Goal: Information Seeking & Learning: Learn about a topic

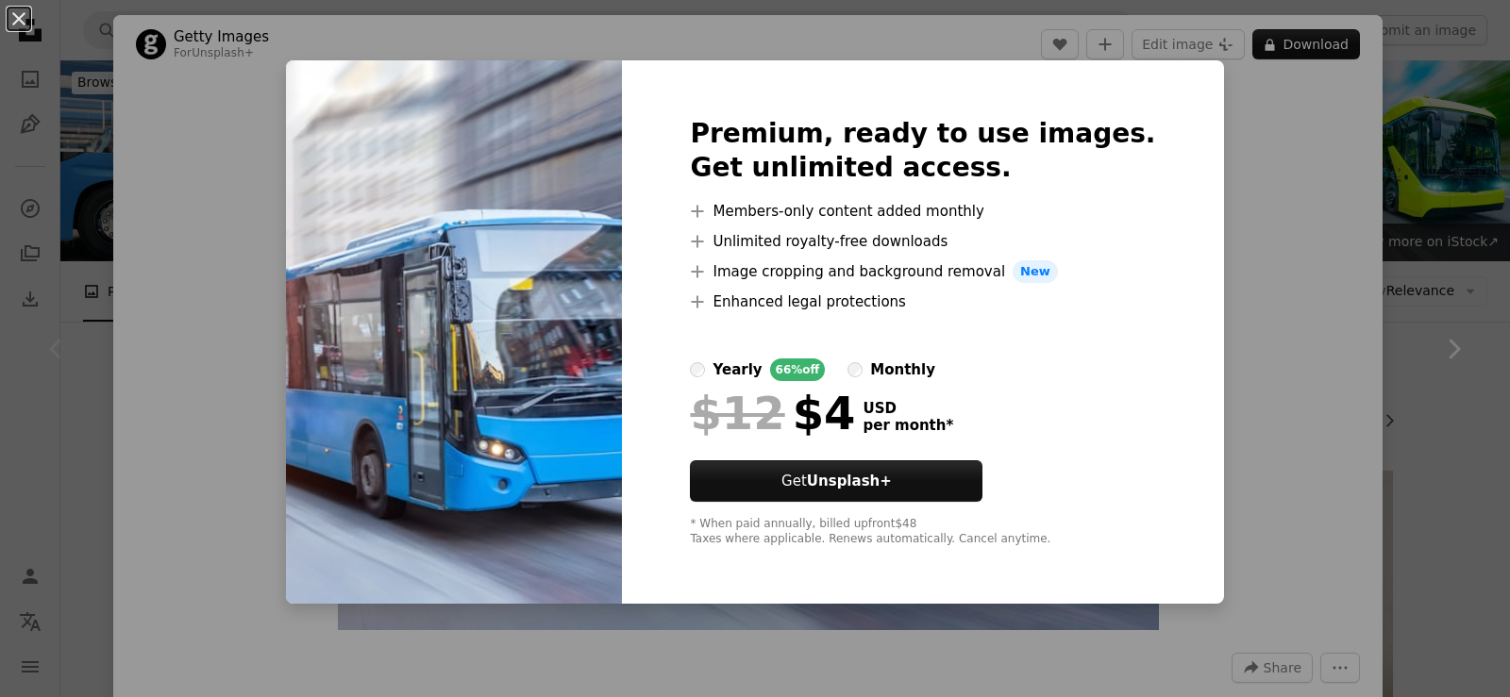
click at [1203, 190] on div "An X shape Premium, ready to use images. Get unlimited access. A plus sign Memb…" at bounding box center [755, 348] width 1510 height 697
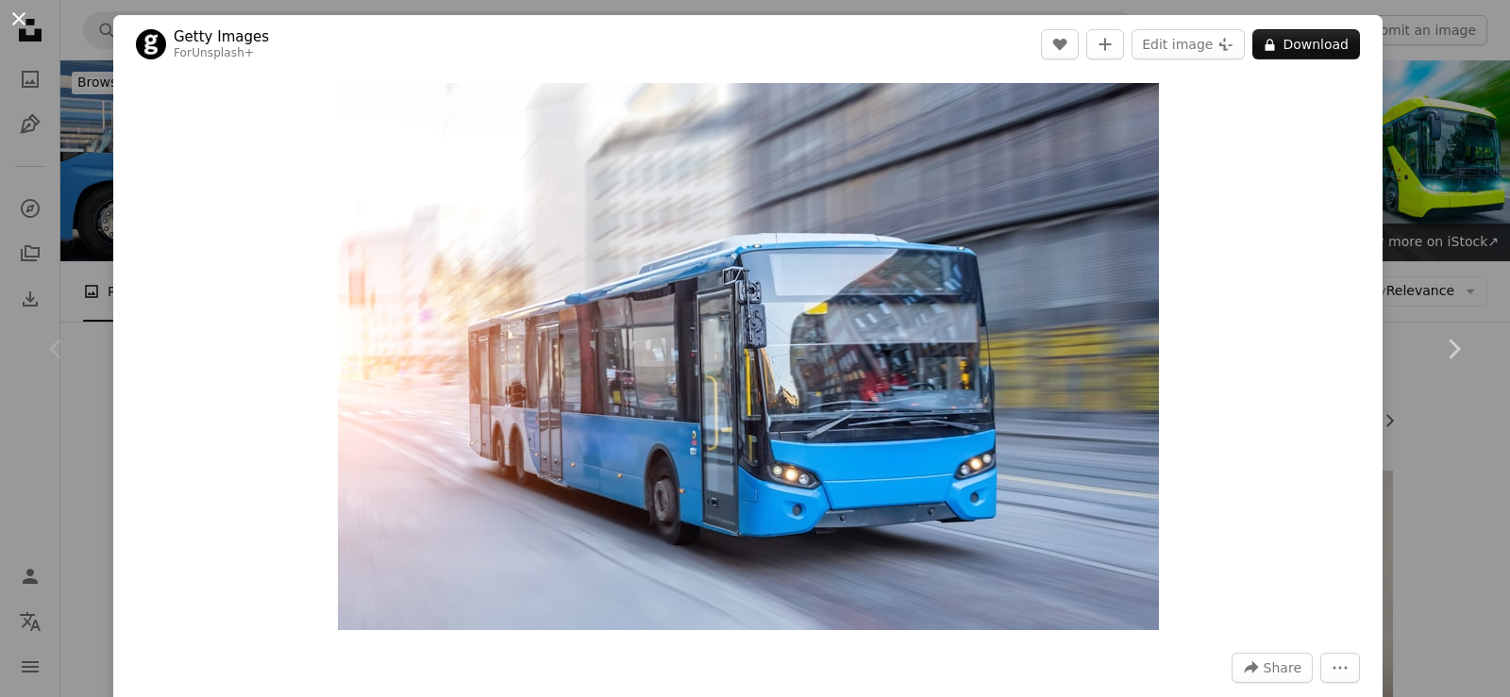
click at [25, 28] on button "An X shape" at bounding box center [19, 19] width 23 height 23
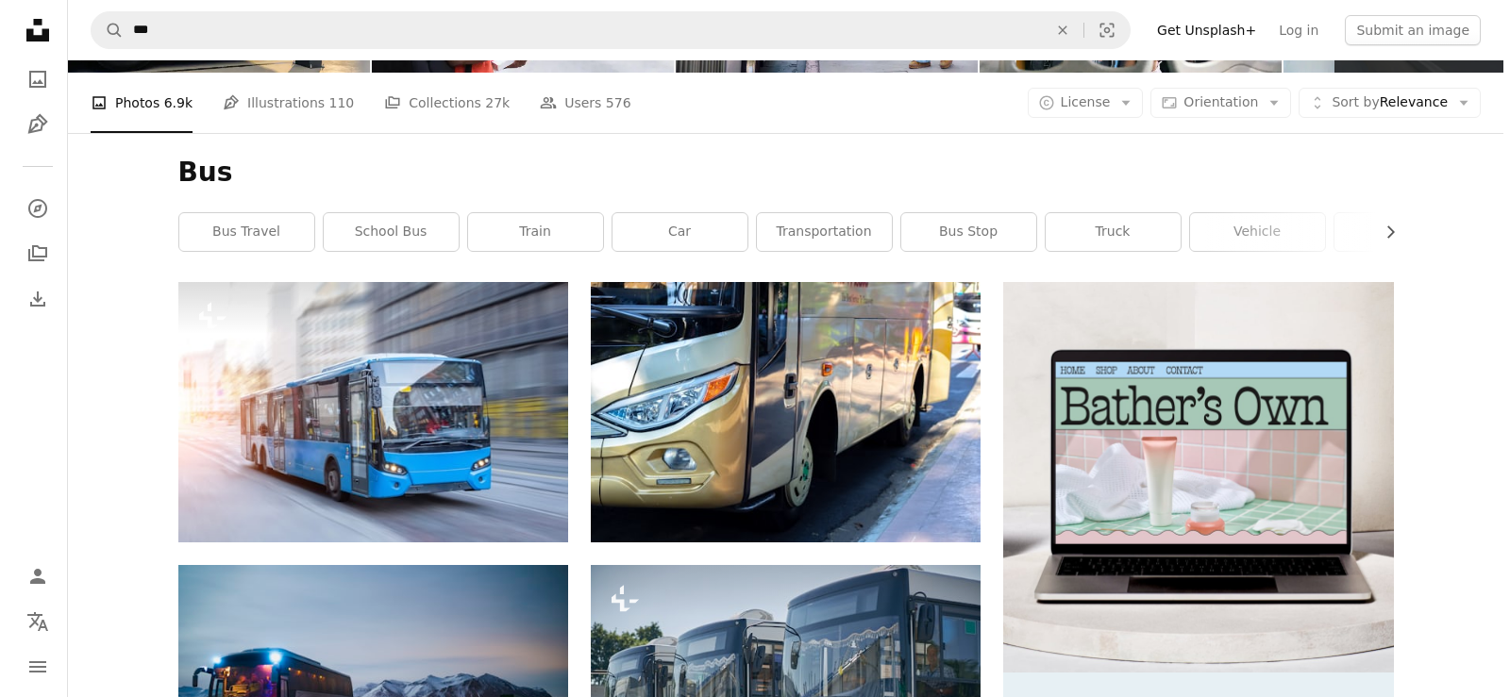
scroll to position [566, 0]
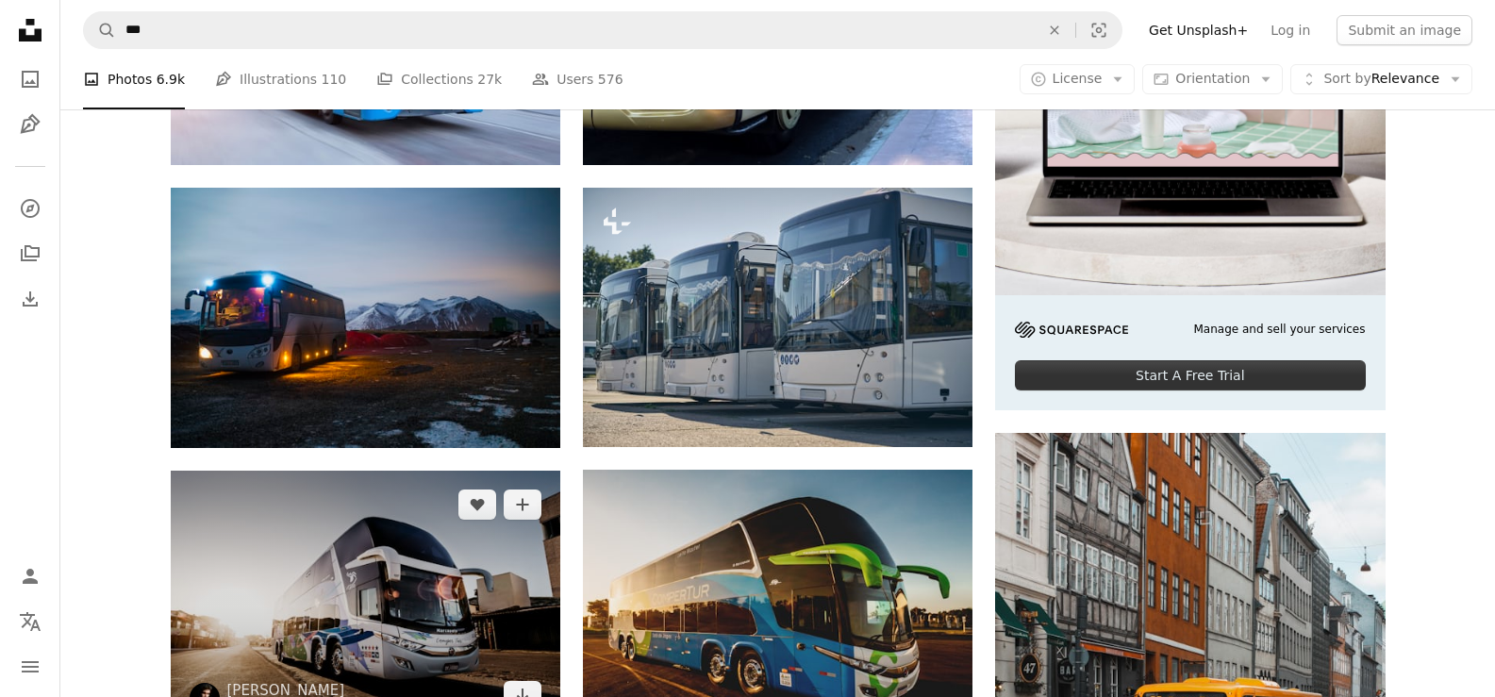
click at [494, 471] on img at bounding box center [366, 600] width 390 height 259
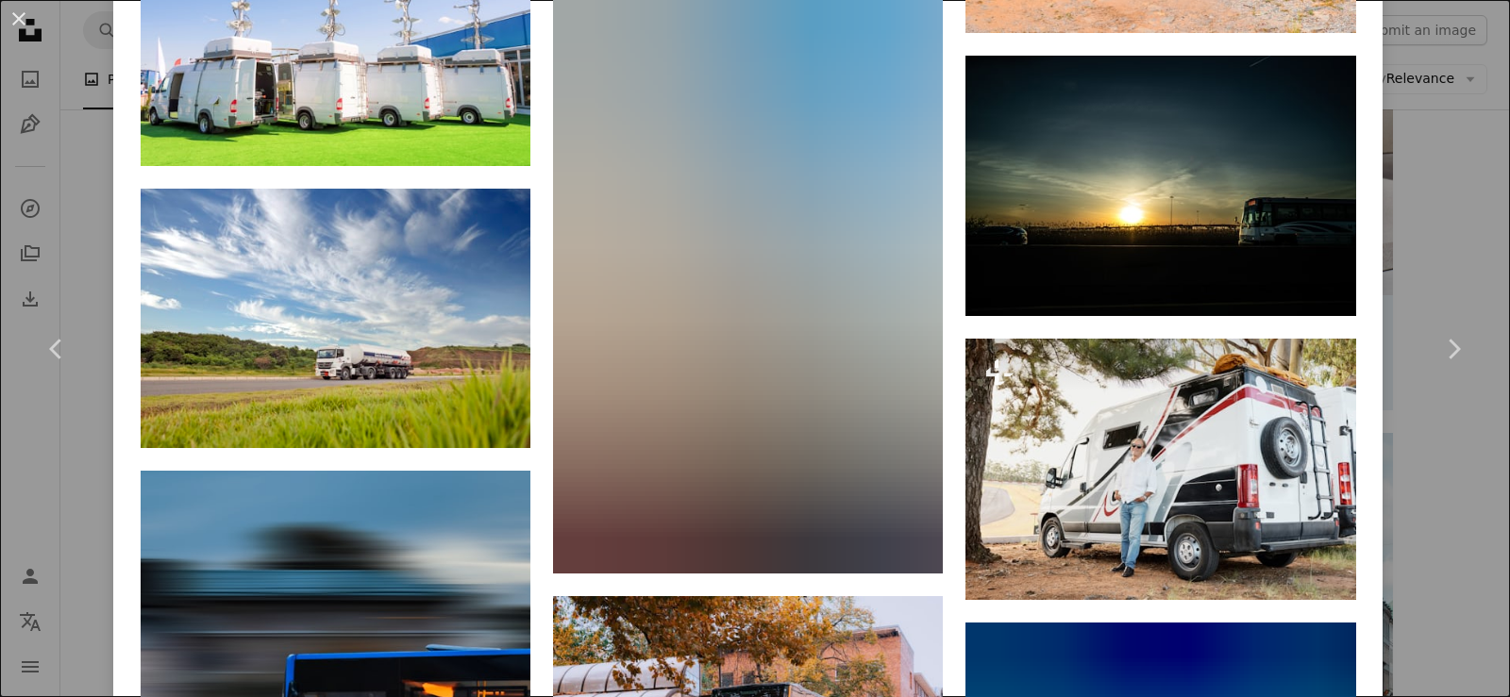
scroll to position [7383, 0]
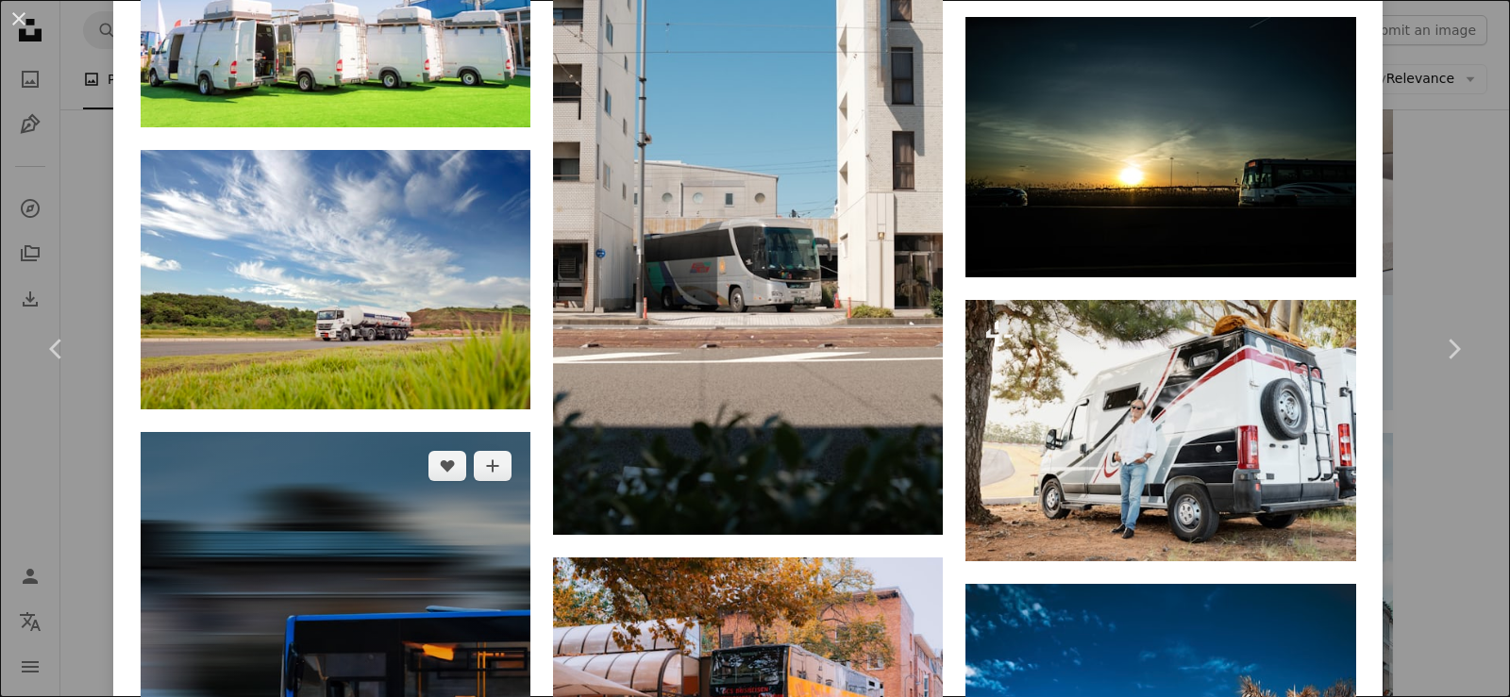
click at [497, 432] on img at bounding box center [336, 676] width 390 height 488
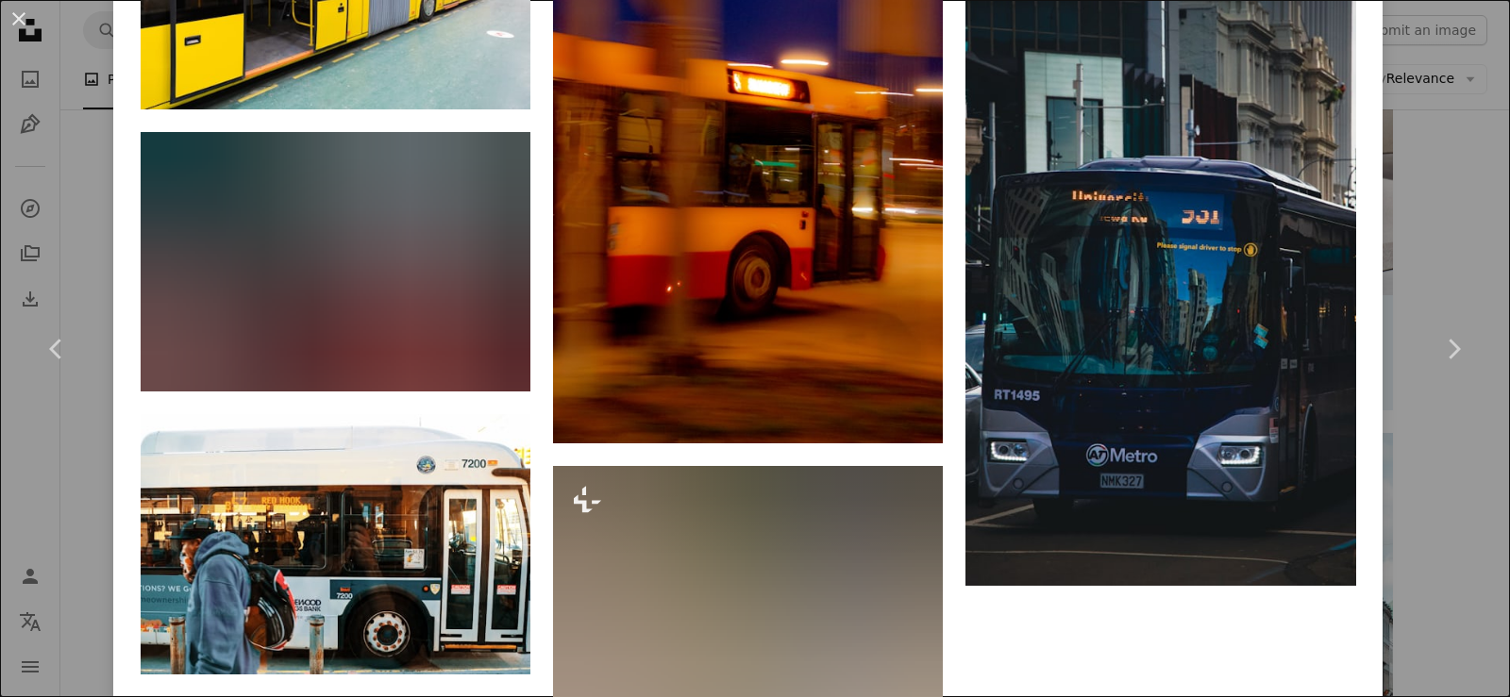
scroll to position [6404, 0]
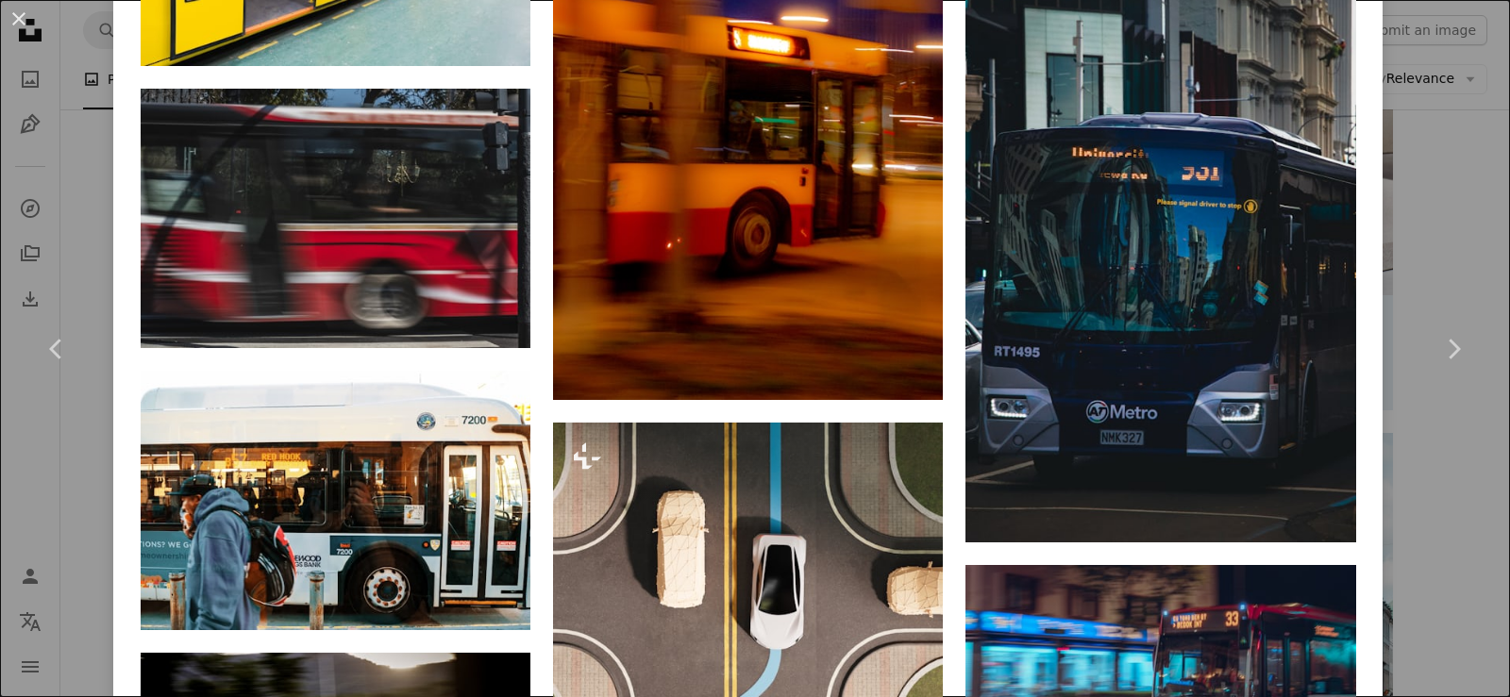
drag, startPoint x: 18, startPoint y: 21, endPoint x: 25, endPoint y: 3, distance: 19.1
click at [18, 21] on button "An X shape" at bounding box center [19, 19] width 23 height 23
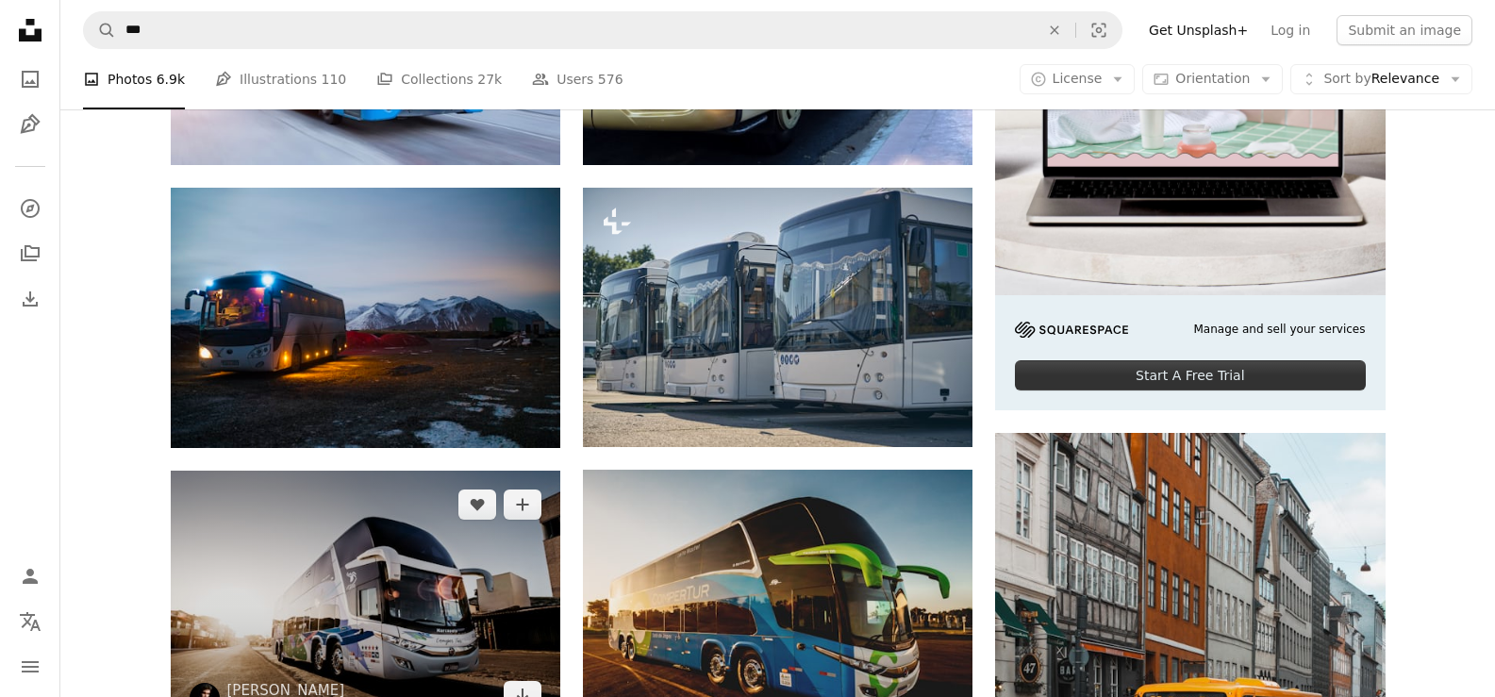
click at [496, 471] on img at bounding box center [366, 600] width 390 height 259
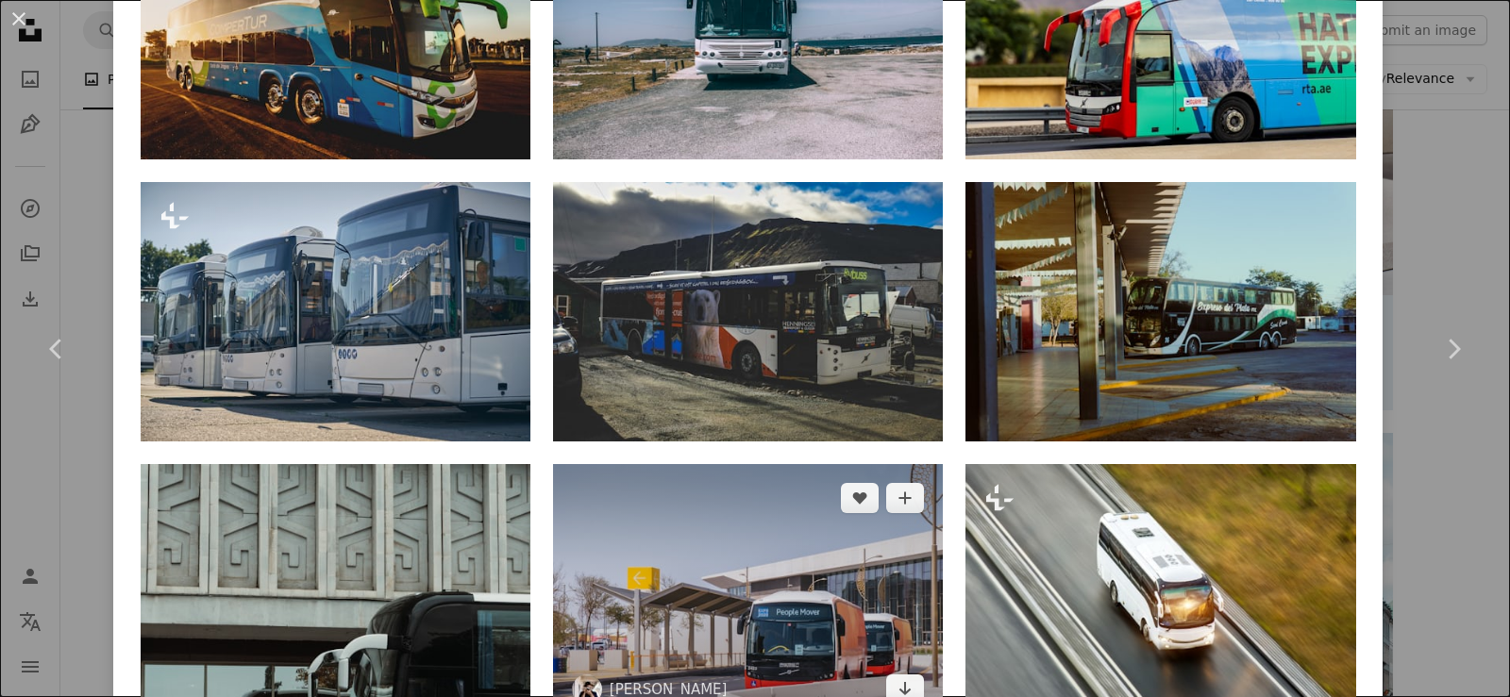
scroll to position [1510, 0]
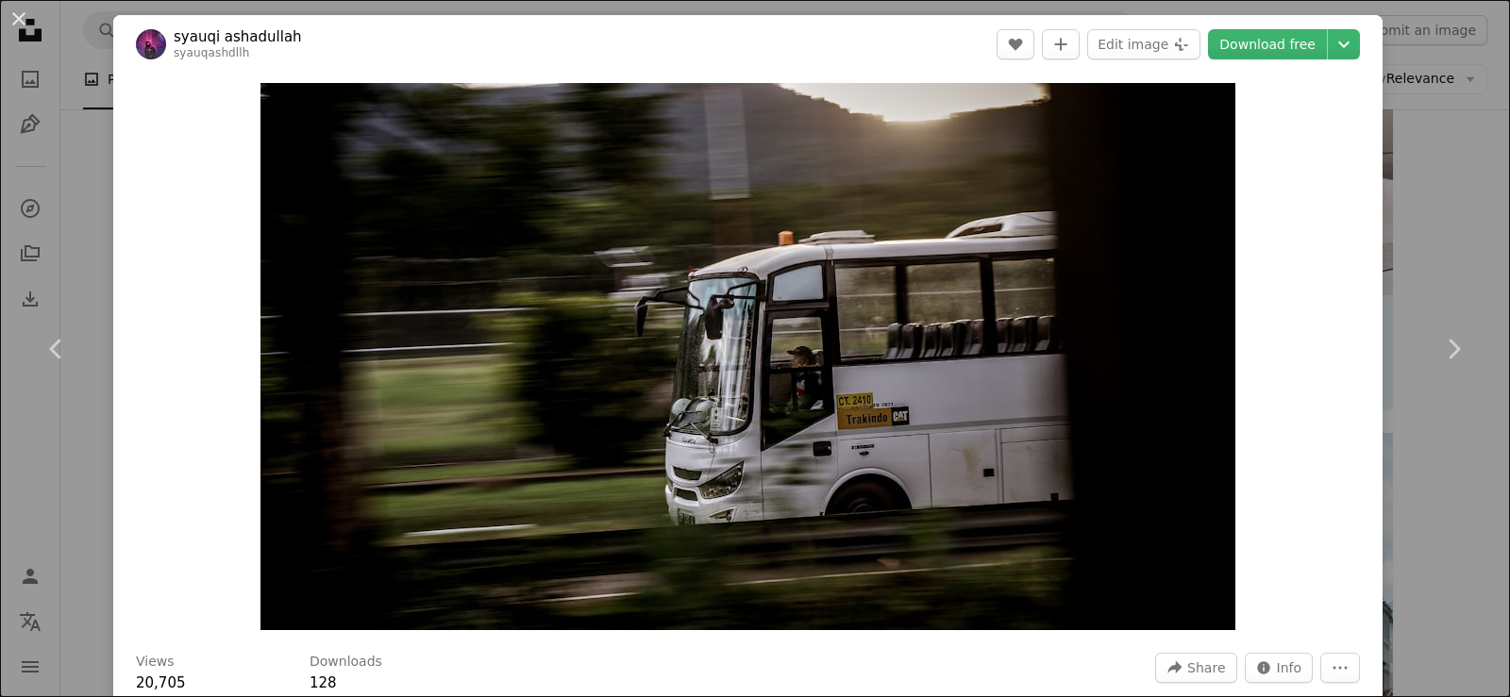
click at [163, 335] on div "Zoom in" at bounding box center [747, 357] width 1269 height 566
click at [1440, 334] on icon "Chevron right" at bounding box center [1453, 349] width 30 height 30
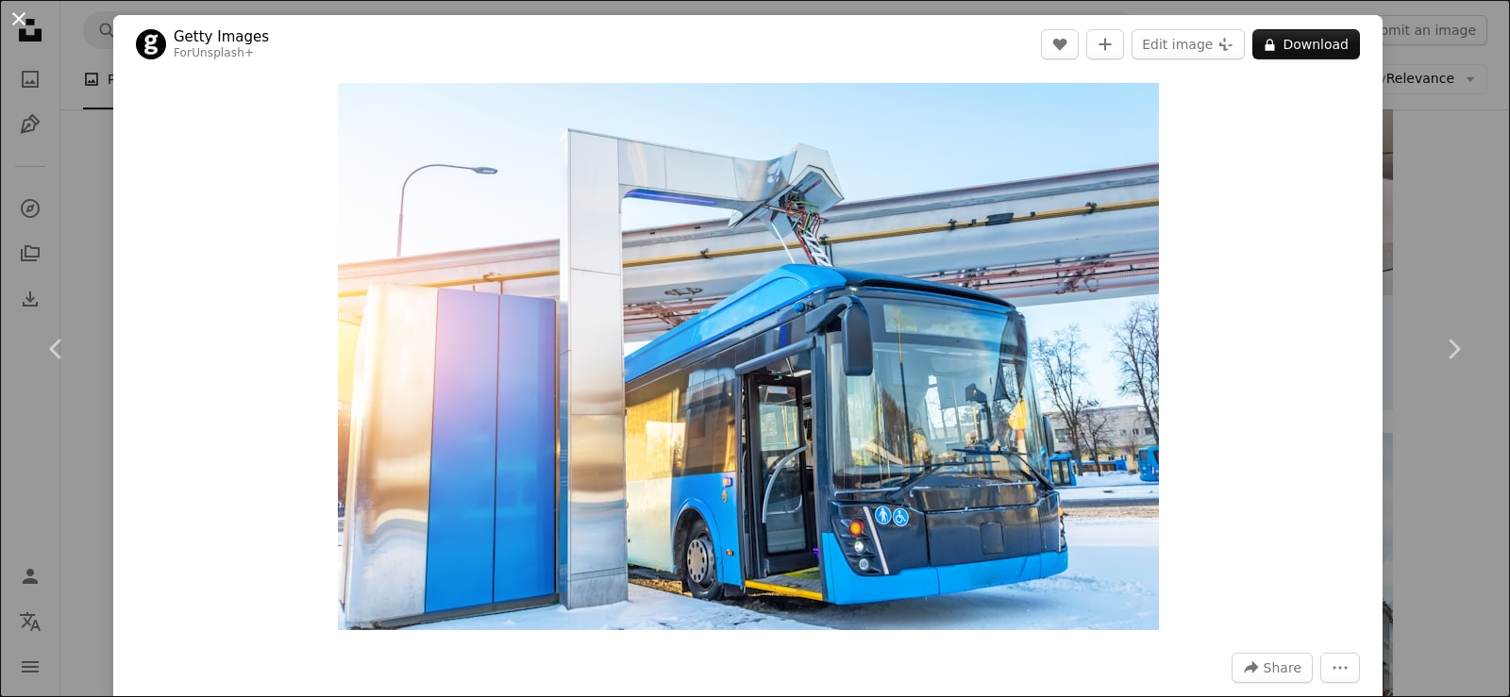
click at [17, 16] on button "An X shape" at bounding box center [19, 19] width 23 height 23
